Goal: Task Accomplishment & Management: Manage account settings

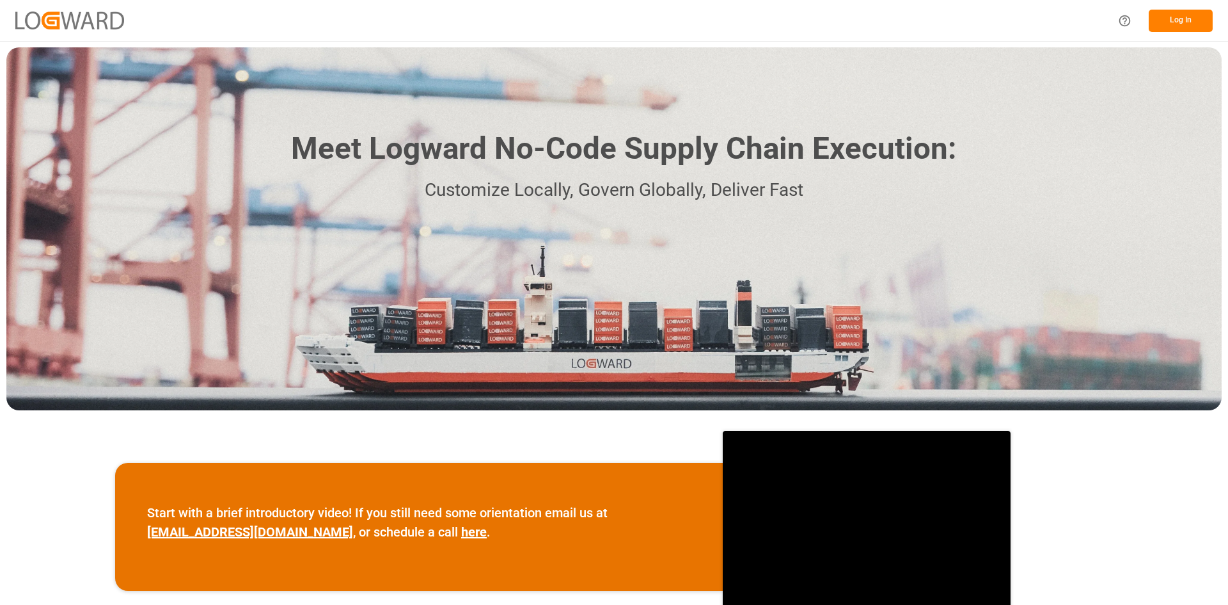
click at [1185, 28] on button "Log In" at bounding box center [1181, 21] width 64 height 22
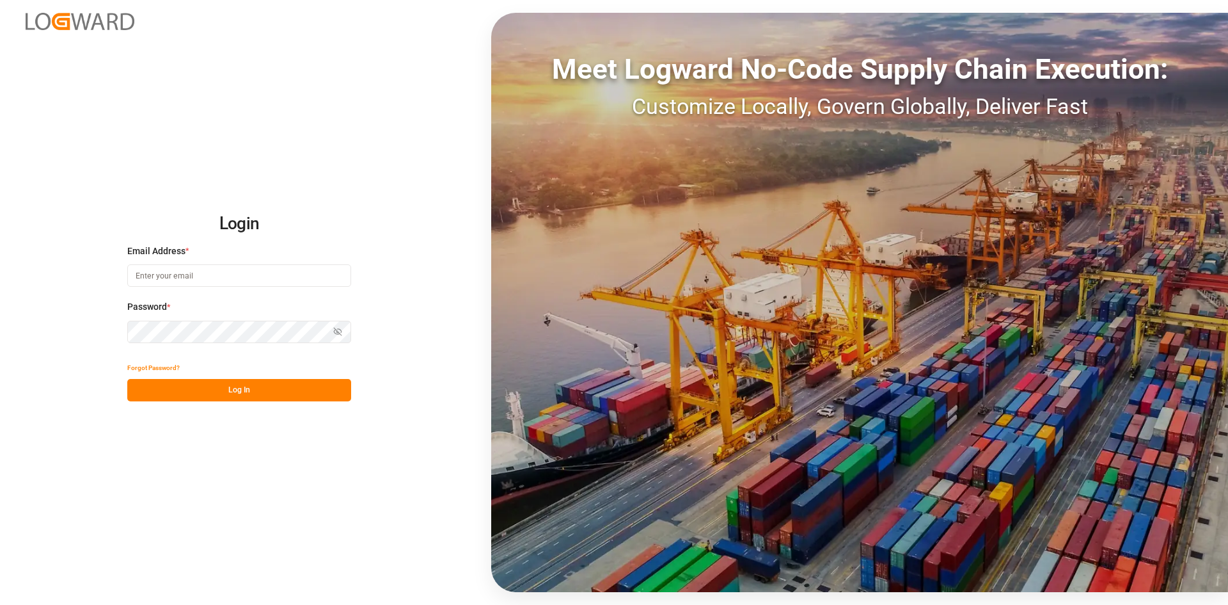
type input "[EMAIL_ADDRESS][PERSON_NAME][DOMAIN_NAME]"
click at [323, 400] on button "Log In" at bounding box center [239, 390] width 224 height 22
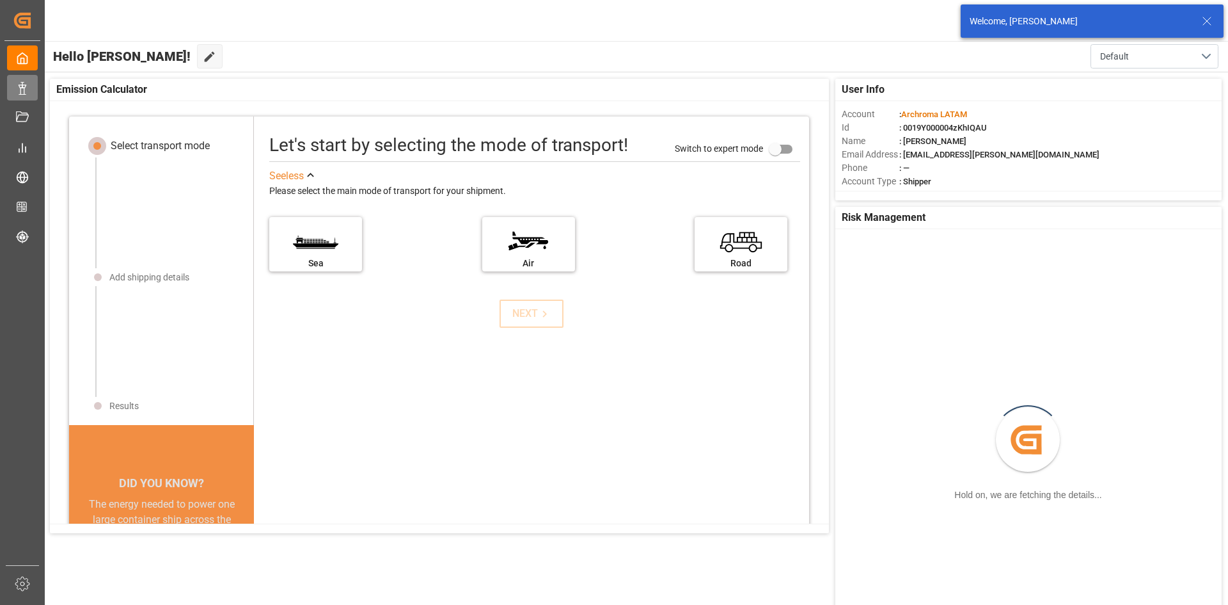
click at [35, 88] on div "Data Management Data Management" at bounding box center [22, 87] width 31 height 25
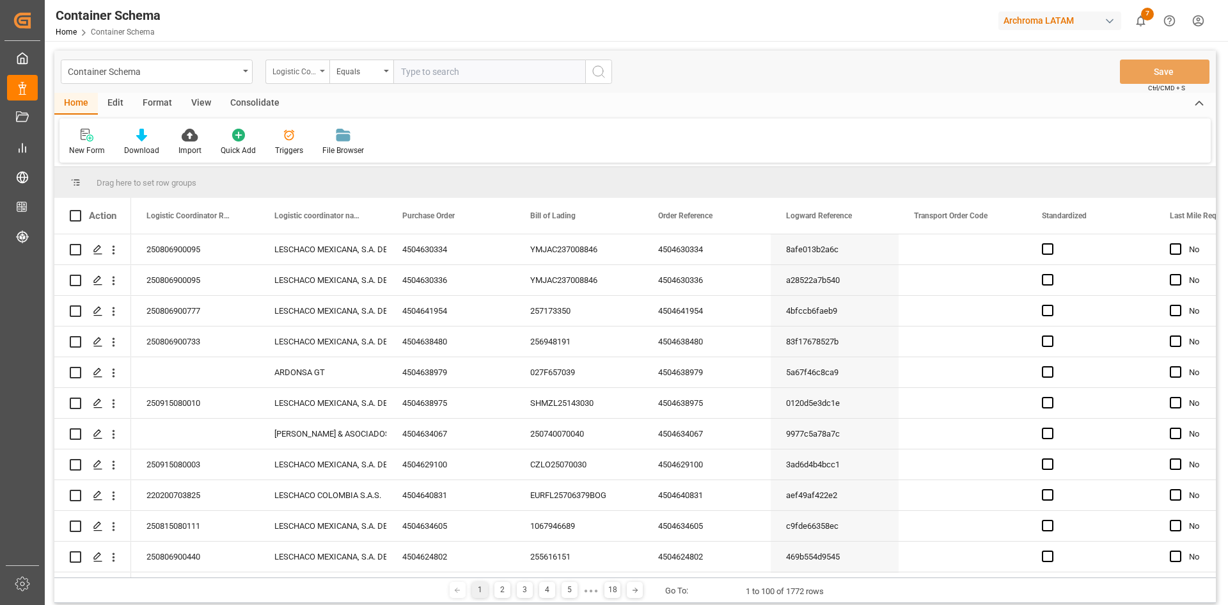
click at [328, 74] on div "Logistic Coordinator Reference Number" at bounding box center [298, 71] width 64 height 24
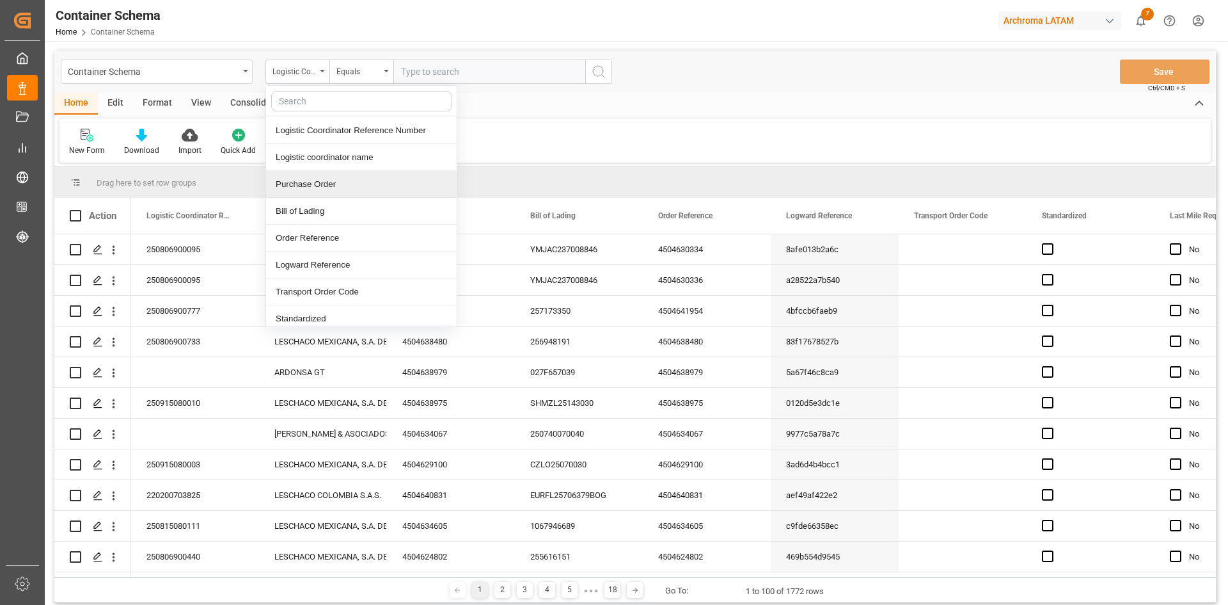
click at [334, 178] on div "Purchase Order" at bounding box center [361, 184] width 191 height 27
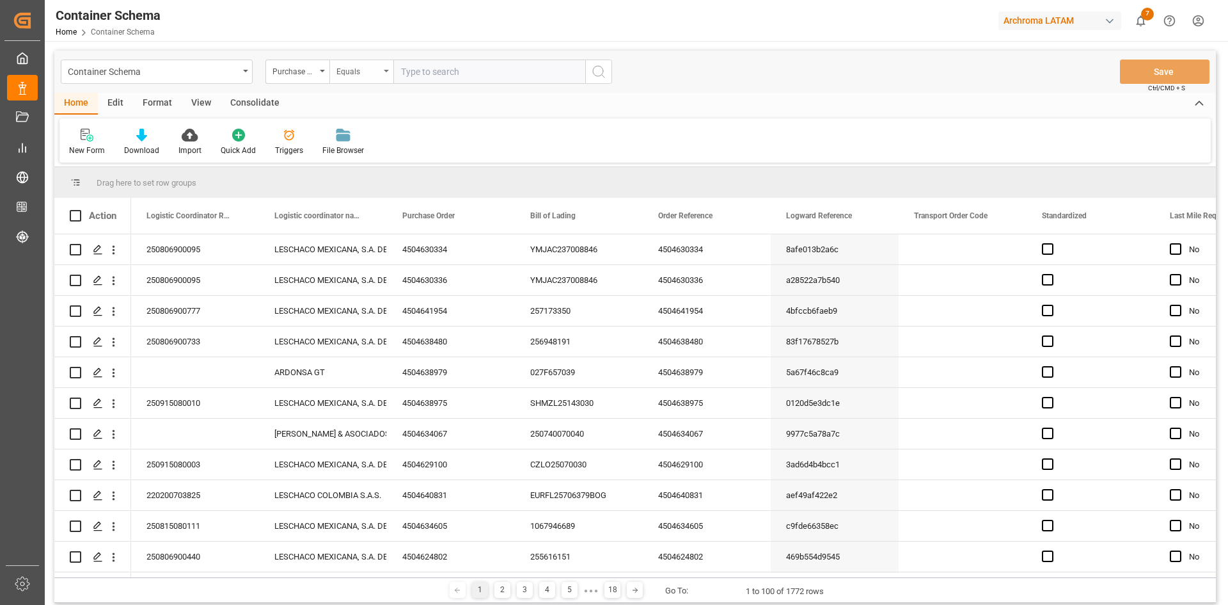
click at [350, 83] on div "Equals" at bounding box center [361, 71] width 64 height 24
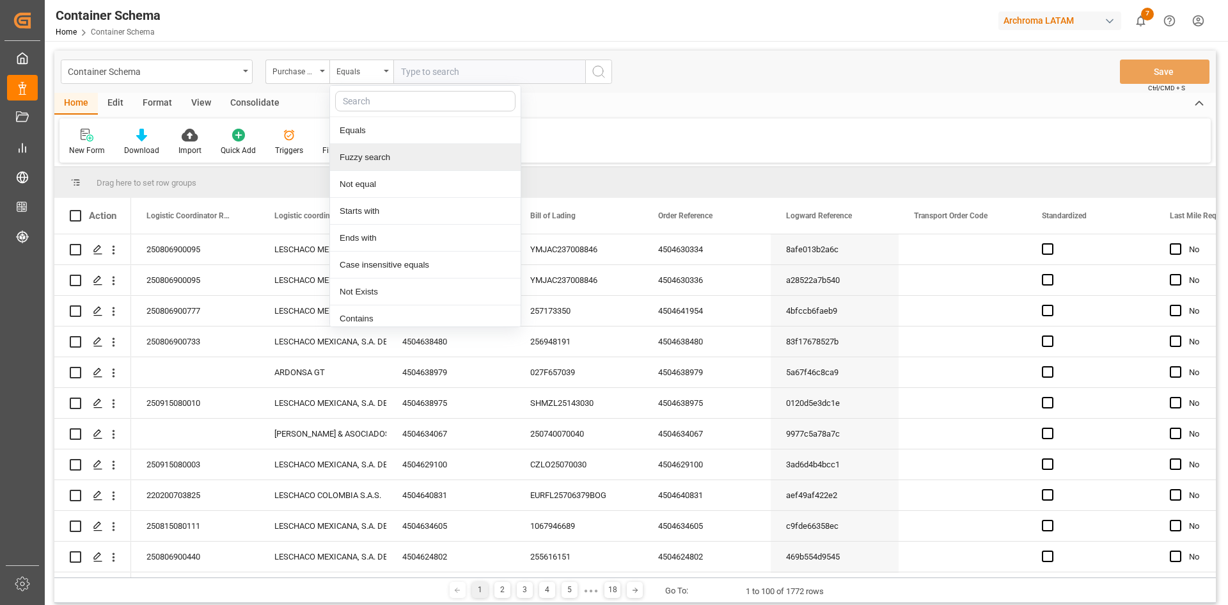
click at [377, 154] on div "Fuzzy search" at bounding box center [425, 157] width 191 height 27
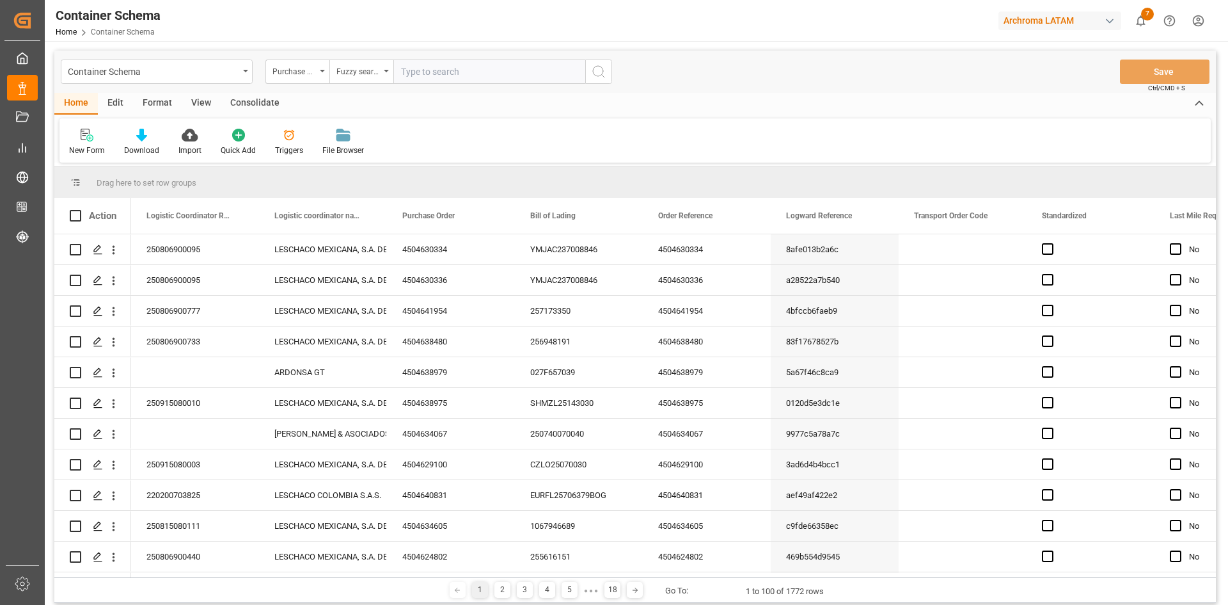
click at [411, 74] on input "text" at bounding box center [489, 71] width 192 height 24
paste input "4504621364,"
type input "4504621364"
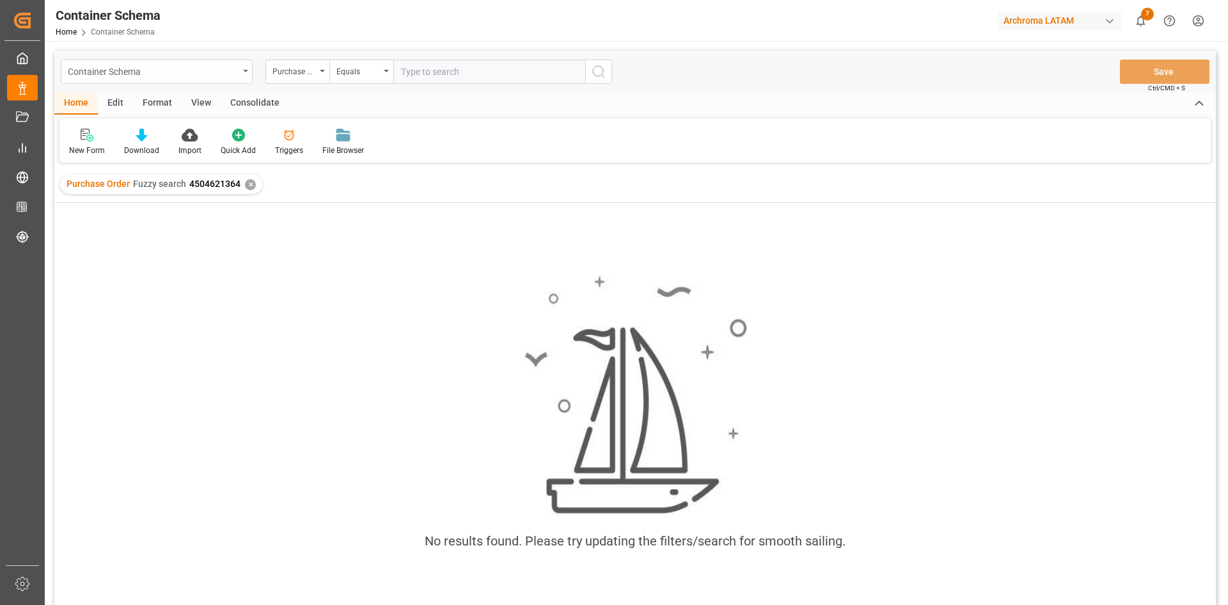
click at [244, 73] on div "Container Schema" at bounding box center [157, 71] width 192 height 24
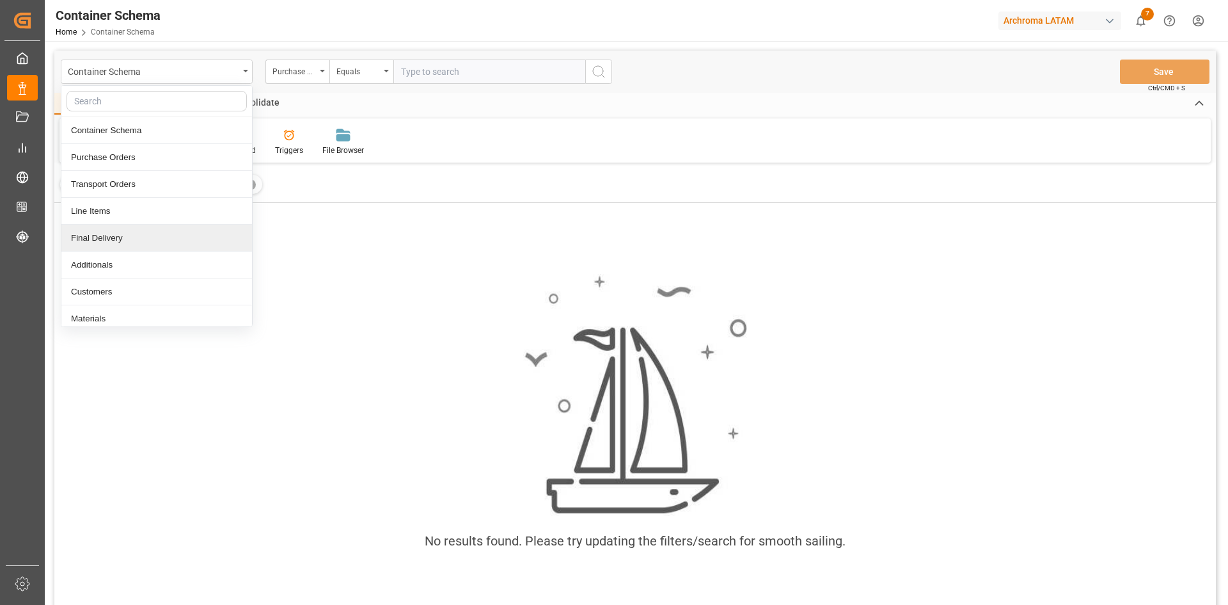
click at [125, 235] on div "Final Delivery" at bounding box center [156, 238] width 191 height 27
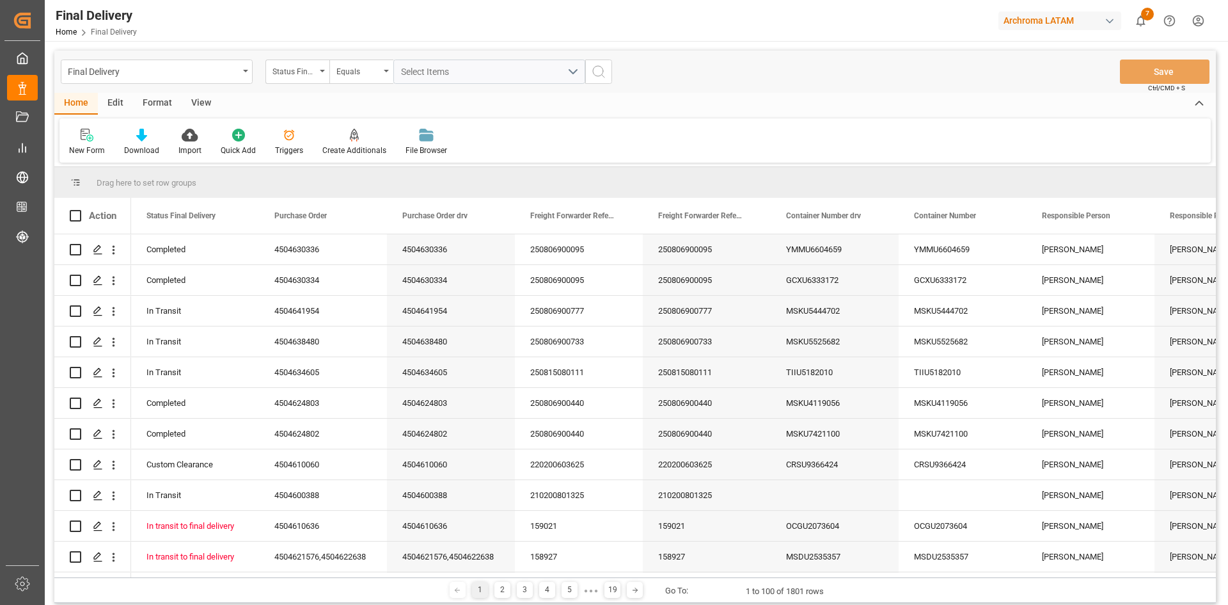
click at [317, 73] on div "Status Final Delivery" at bounding box center [298, 71] width 64 height 24
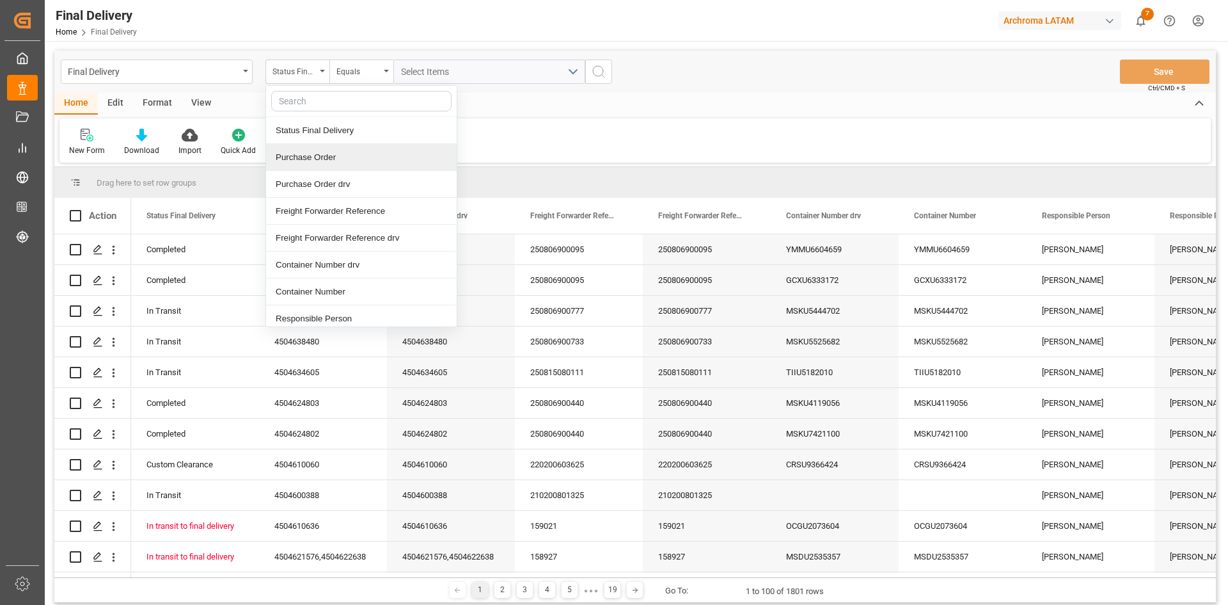
click at [312, 150] on div "Purchase Order" at bounding box center [361, 157] width 191 height 27
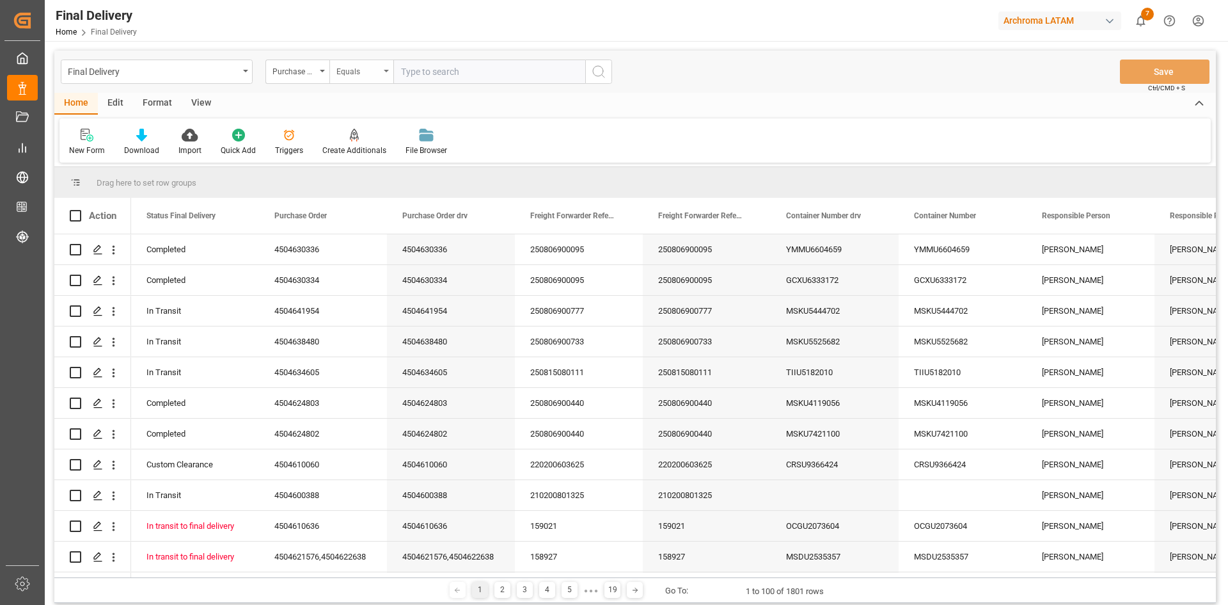
click at [386, 76] on div "Equals" at bounding box center [361, 71] width 64 height 24
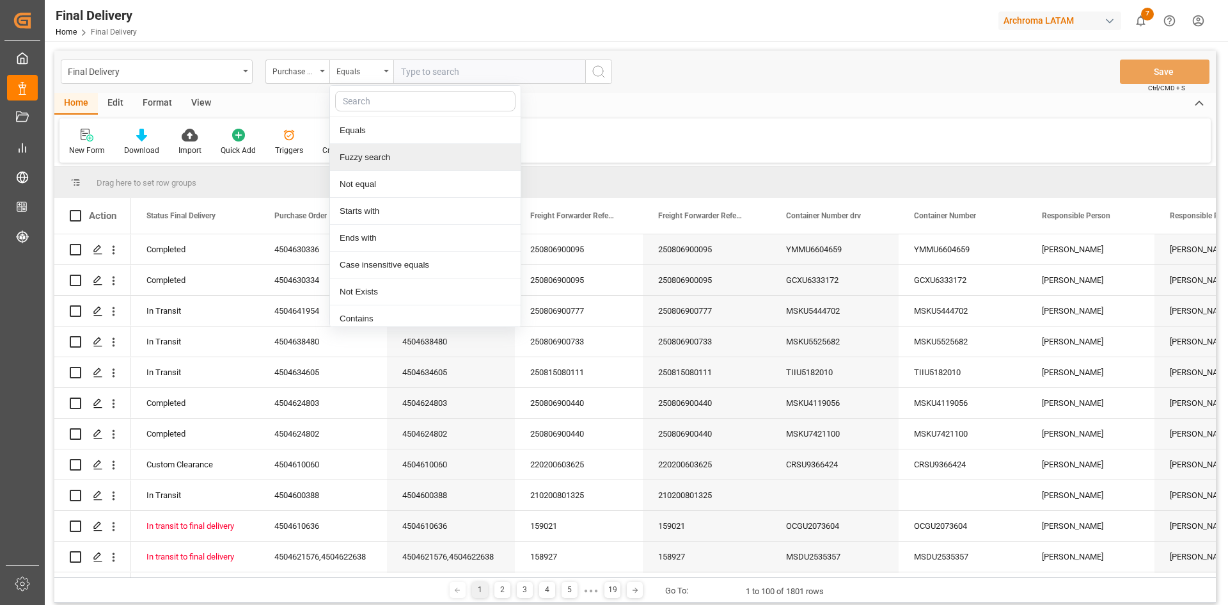
click at [381, 160] on div "Fuzzy search" at bounding box center [425, 157] width 191 height 27
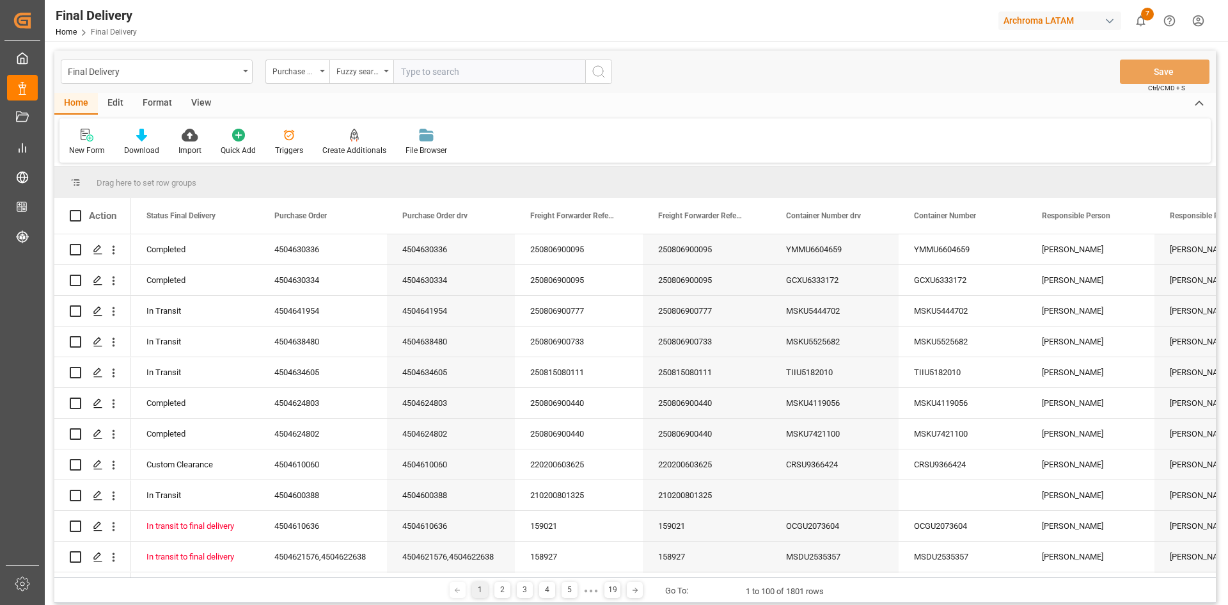
click at [431, 81] on input "text" at bounding box center [489, 71] width 192 height 24
paste input "4504638425"
type input "4504638425"
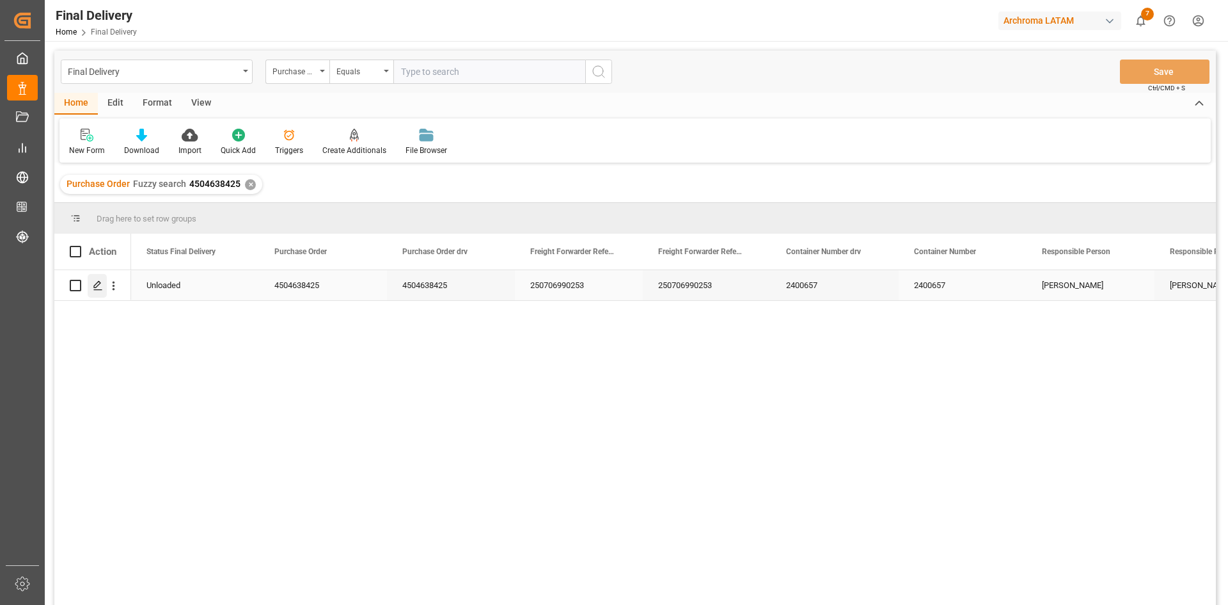
click at [96, 285] on icon "Press SPACE to select this row." at bounding box center [98, 285] width 10 height 10
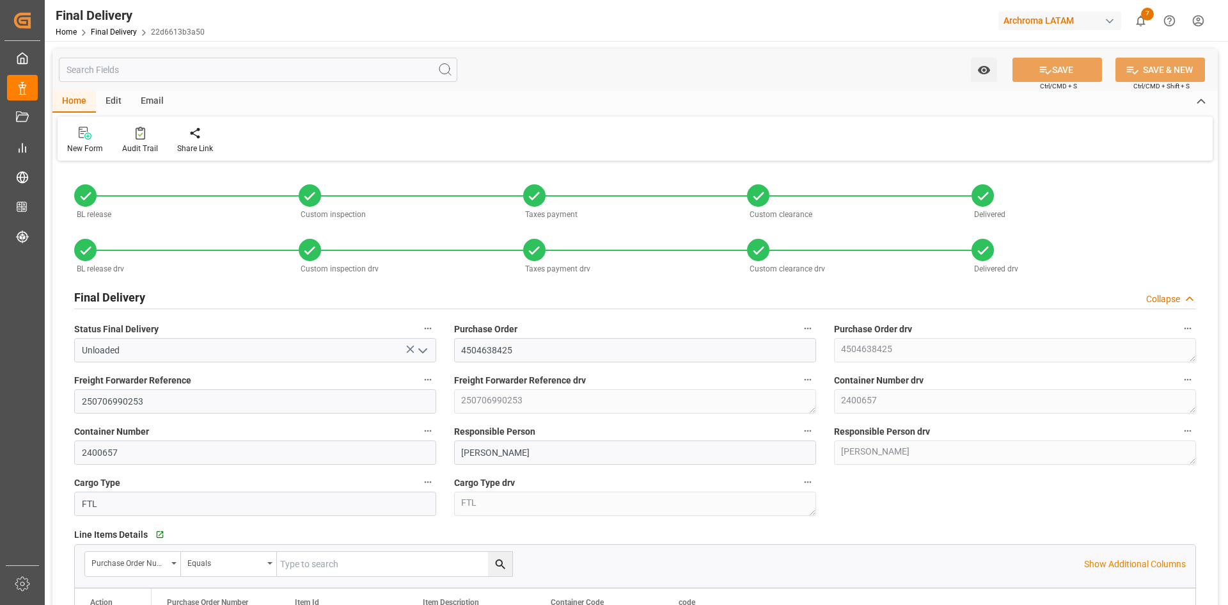
type input "[DATE]"
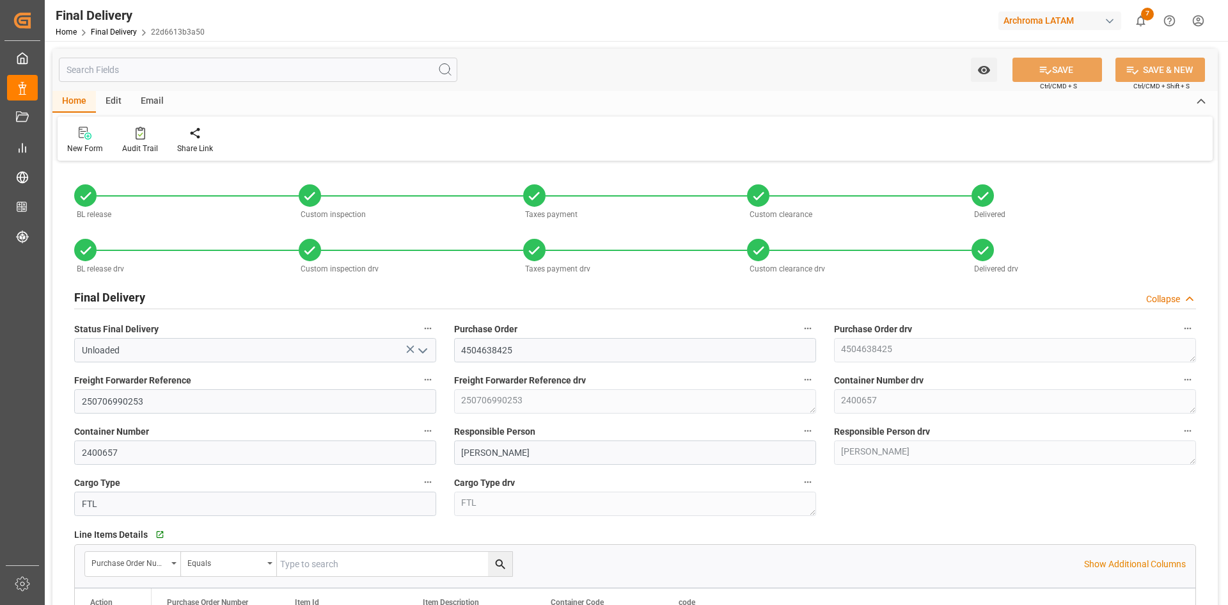
type input "[DATE]"
type input "[DATE] 15:15"
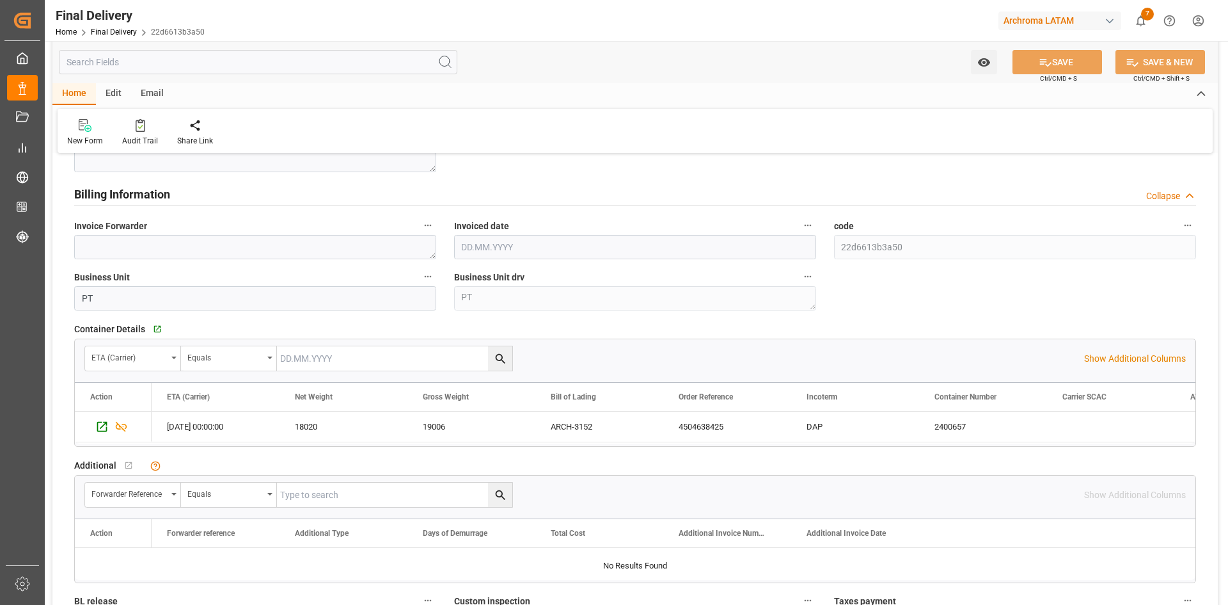
scroll to position [1152, 0]
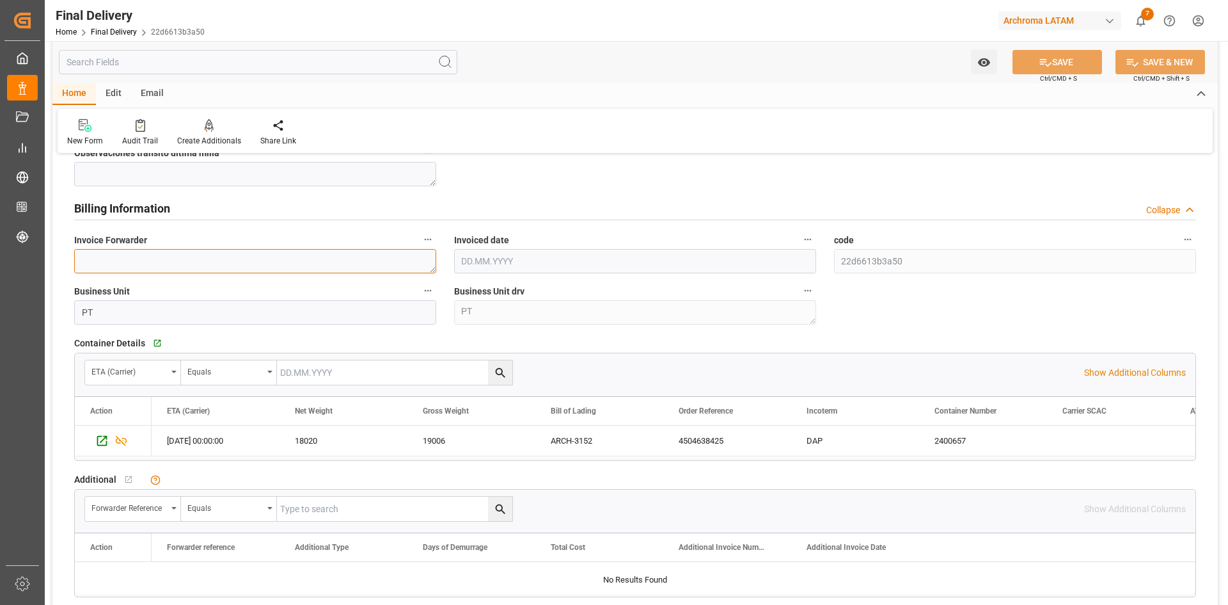
click at [325, 257] on textarea at bounding box center [255, 261] width 362 height 24
paste textarea "4504638425"
type textarea "4504638425"
click at [583, 253] on input "text" at bounding box center [635, 261] width 362 height 24
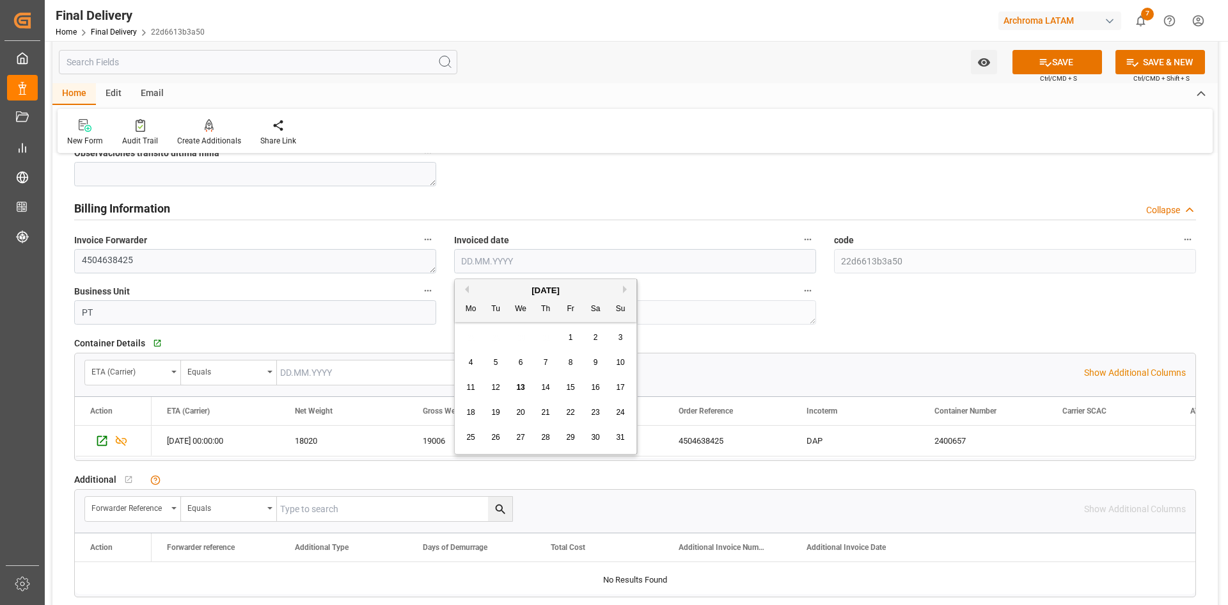
click at [500, 386] on span "12" at bounding box center [495, 387] width 8 height 9
type input "[DATE]"
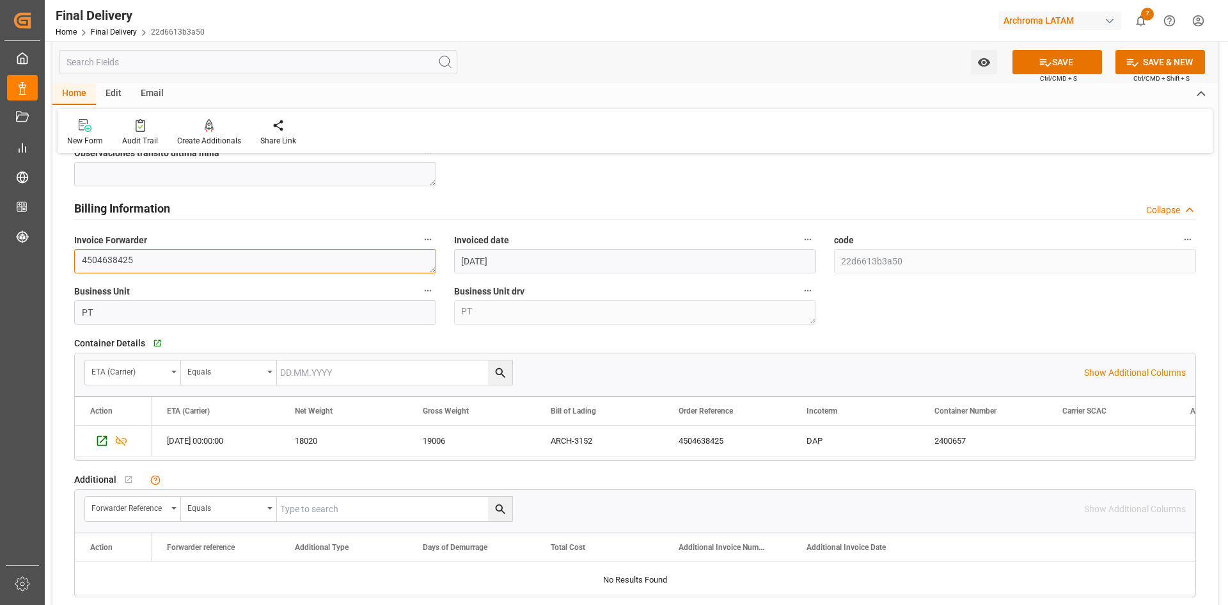
click at [186, 267] on textarea "4504638425" at bounding box center [255, 261] width 362 height 24
paste textarea "LM452248"
type textarea "4504638425,LM452248"
click at [1027, 54] on button "SAVE" at bounding box center [1058, 62] width 90 height 24
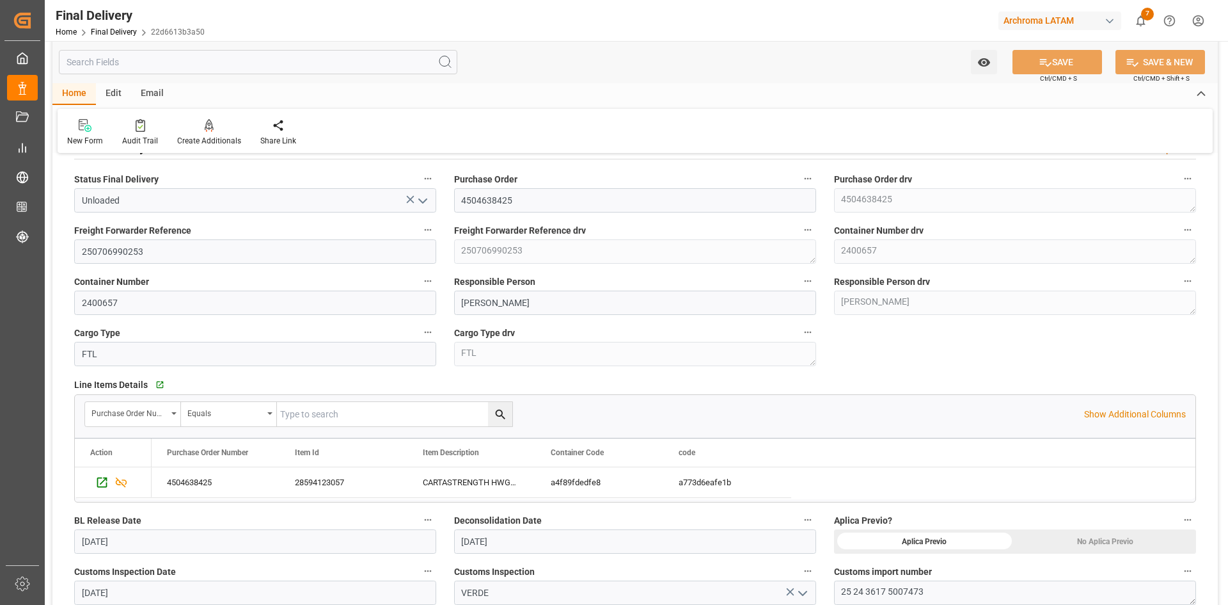
scroll to position [128, 0]
